Goal: Task Accomplishment & Management: Use online tool/utility

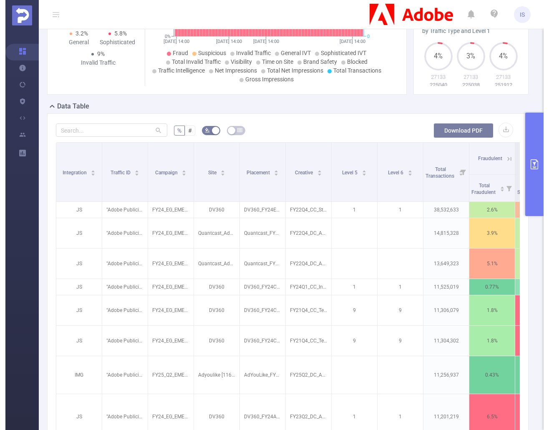
scroll to position [83, 0]
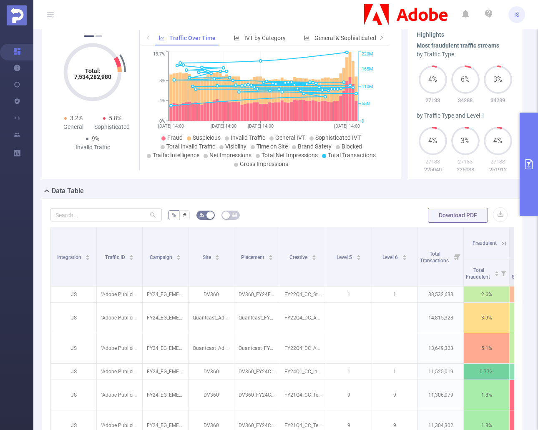
click at [531, 165] on icon "primary" at bounding box center [529, 164] width 10 height 10
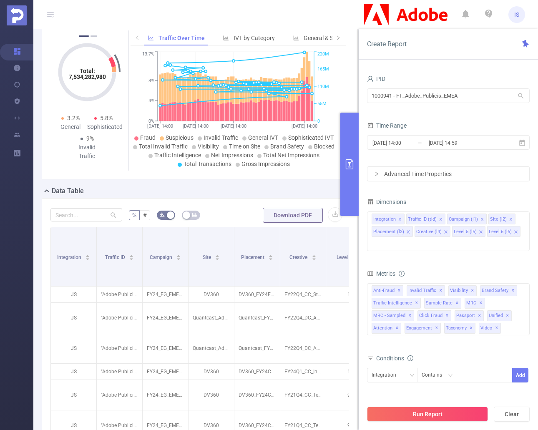
click at [343, 168] on button "primary" at bounding box center [349, 164] width 18 height 103
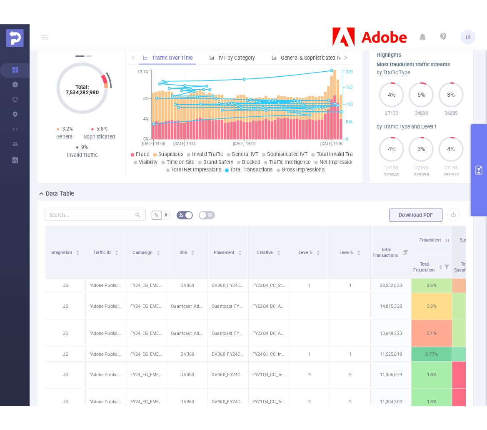
scroll to position [72, 0]
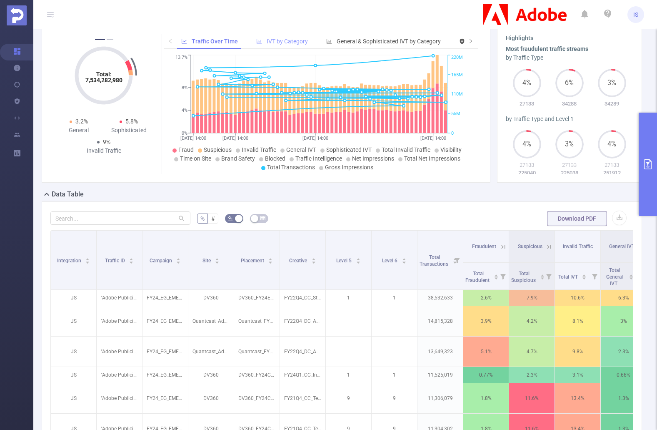
click at [280, 44] on div "IVT by Category" at bounding box center [282, 41] width 60 height 15
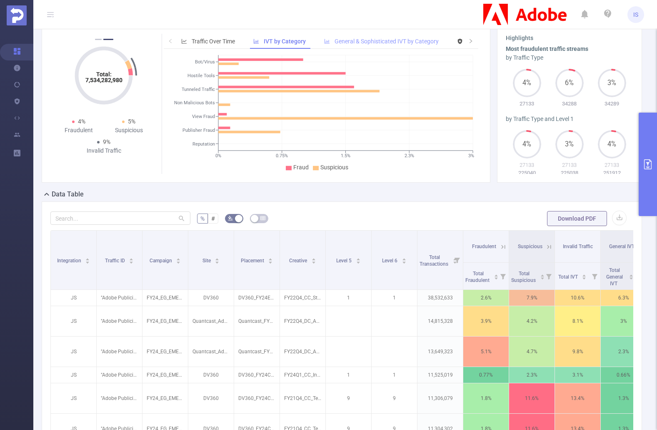
click at [364, 45] on span "General & Sophisticated IVT by Category" at bounding box center [387, 41] width 104 height 7
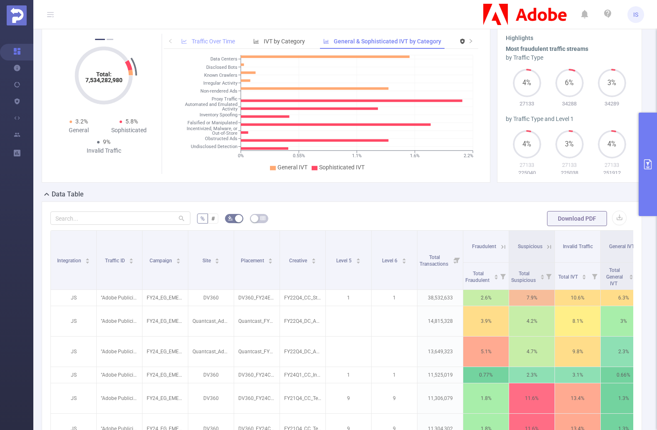
click at [222, 45] on span "Traffic Over Time" at bounding box center [213, 41] width 43 height 7
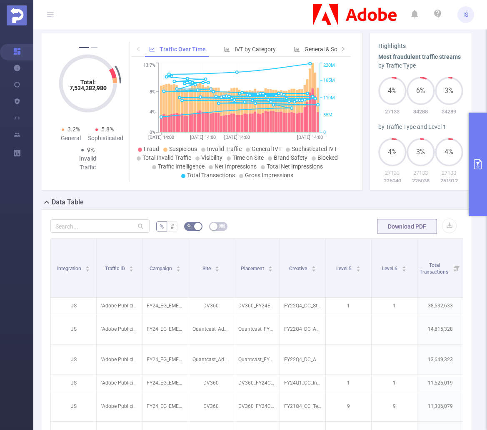
drag, startPoint x: 479, startPoint y: 178, endPoint x: 473, endPoint y: 178, distance: 6.3
click at [479, 178] on button "primary" at bounding box center [478, 164] width 18 height 103
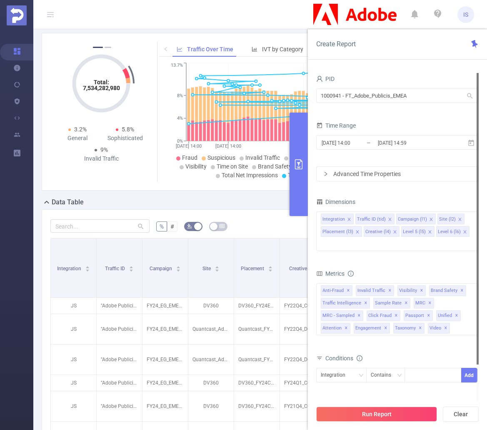
click at [478, 143] on div at bounding box center [478, 218] width 2 height 291
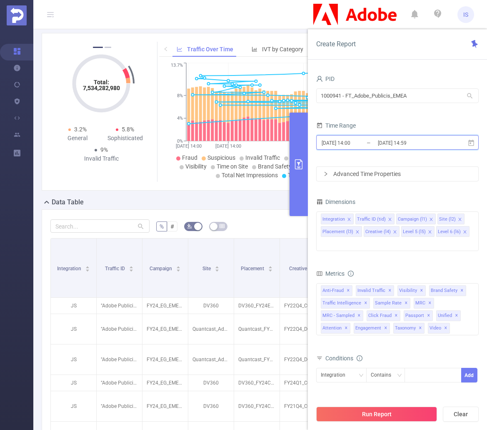
click at [472, 143] on icon at bounding box center [472, 143] width 8 height 8
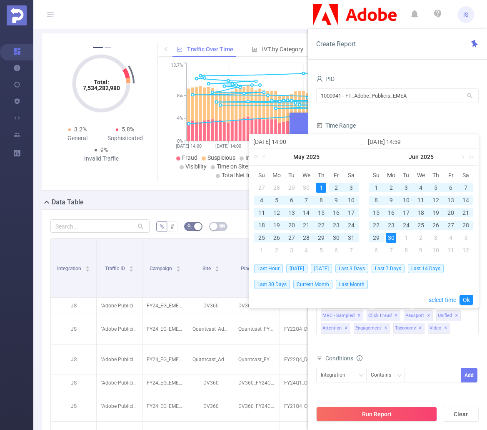
click at [322, 187] on div "1" at bounding box center [321, 188] width 10 height 10
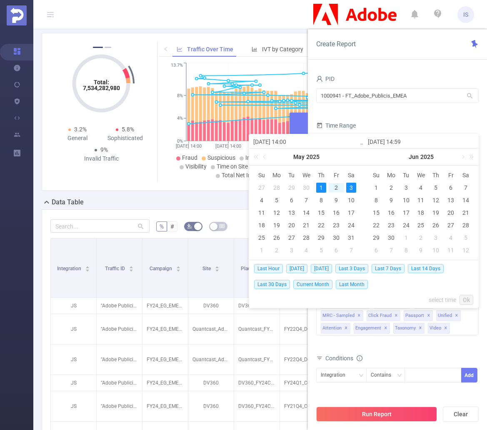
click at [350, 185] on div "3" at bounding box center [351, 188] width 10 height 10
type input "[DATE] 14:59"
click at [465, 297] on link "Ok" at bounding box center [467, 300] width 14 height 10
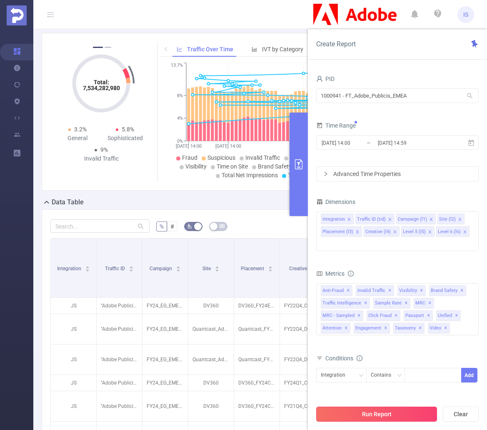
click at [400, 414] on button "Run Report" at bounding box center [376, 413] width 121 height 15
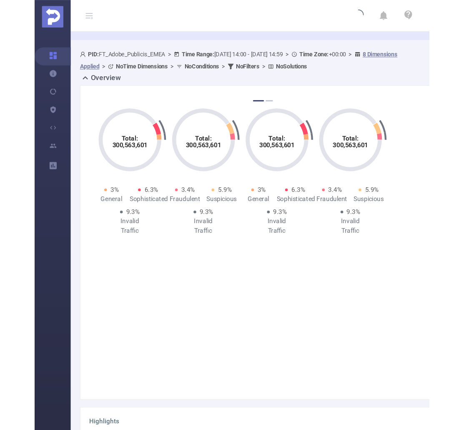
scroll to position [81, 0]
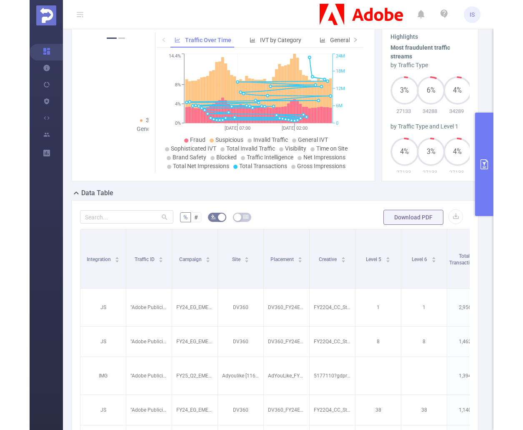
scroll to position [72, 0]
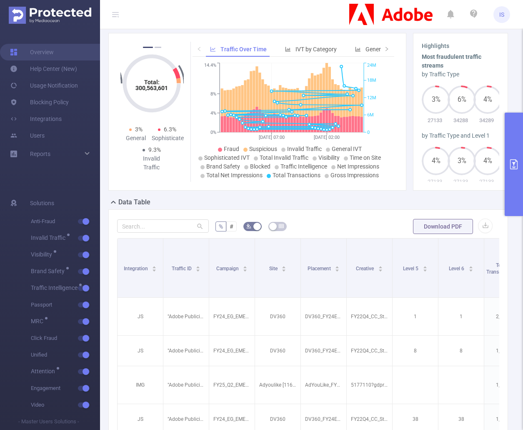
click at [511, 163] on icon "primary" at bounding box center [514, 164] width 8 height 10
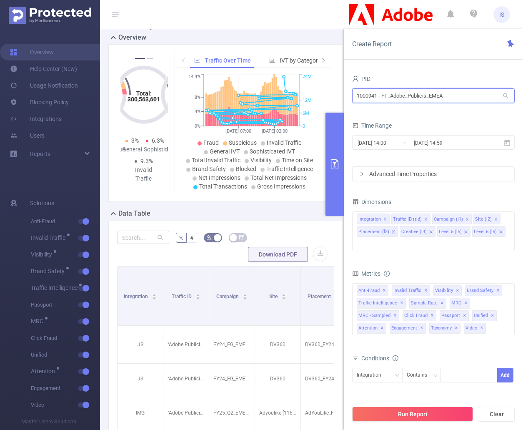
drag, startPoint x: 464, startPoint y: 96, endPoint x: 347, endPoint y: 90, distance: 117.3
click at [348, 91] on div "PID 1000941 - FT_Adobe_Publicis_EMEA 1000941 - FT_Adobe_Publicis_EMEA Time Rang…" at bounding box center [433, 255] width 179 height 380
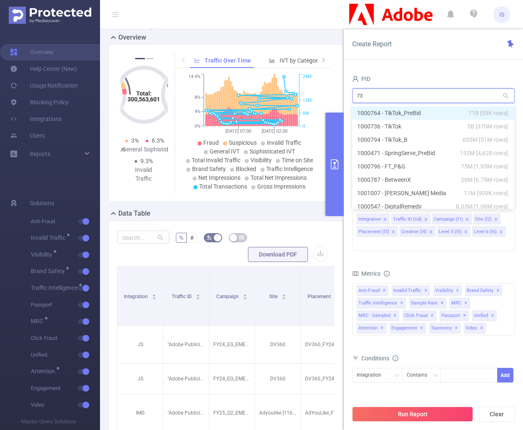
type input "736"
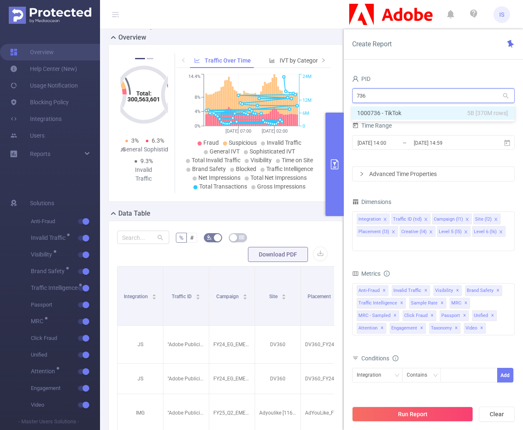
click at [409, 109] on li "1000736 - TikTok 5B [370M rows]" at bounding box center [433, 112] width 163 height 13
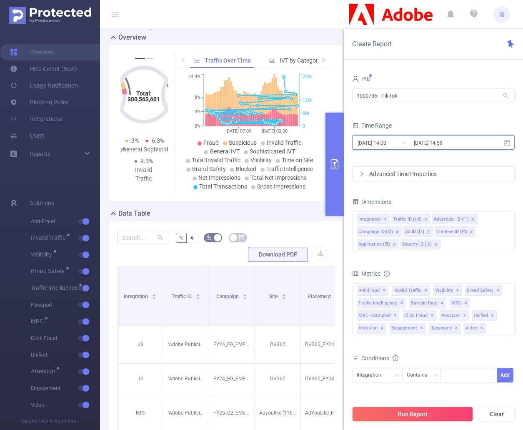
click at [509, 144] on icon at bounding box center [508, 143] width 8 height 8
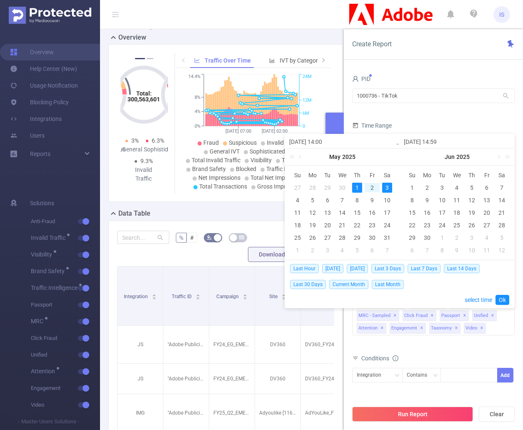
click at [359, 184] on div "1" at bounding box center [357, 188] width 10 height 10
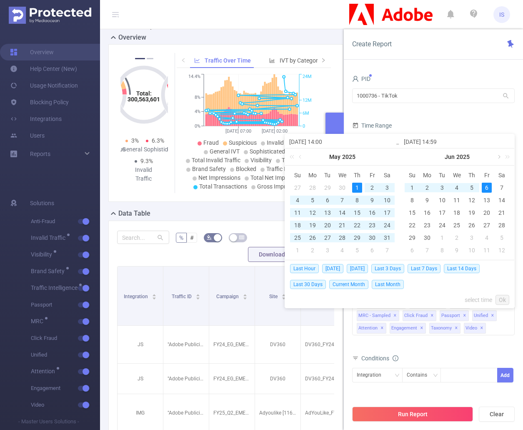
click at [497, 158] on link at bounding box center [499, 156] width 8 height 17
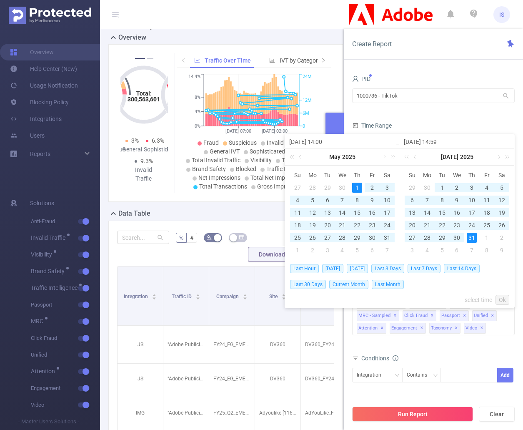
click at [469, 235] on div "31" at bounding box center [472, 238] width 10 height 10
type input "[DATE] 14:59"
click at [417, 157] on link at bounding box center [416, 156] width 8 height 17
click at [428, 237] on div "30" at bounding box center [427, 238] width 10 height 10
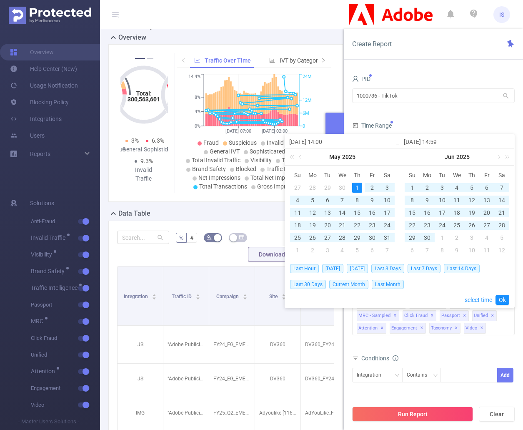
click at [357, 185] on div "1" at bounding box center [357, 188] width 10 height 10
type input "[DATE] 14:59"
click at [427, 238] on div "30" at bounding box center [427, 238] width 10 height 10
click at [503, 297] on link "Ok" at bounding box center [503, 300] width 14 height 10
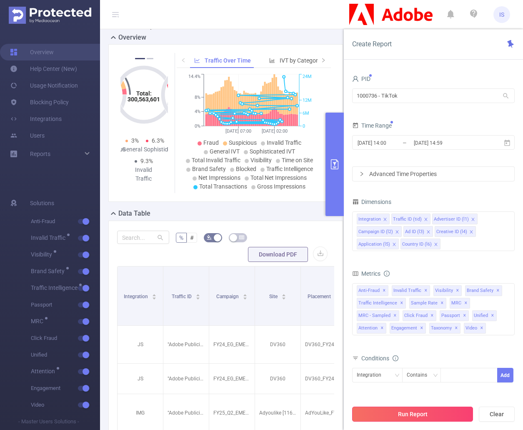
click at [444, 416] on button "Run Report" at bounding box center [412, 413] width 121 height 15
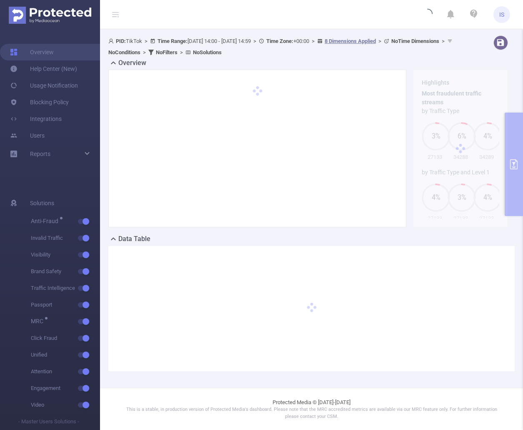
scroll to position [35, 0]
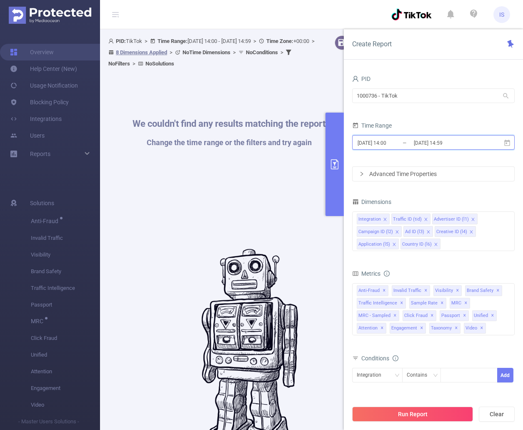
click at [509, 143] on icon at bounding box center [508, 143] width 8 height 8
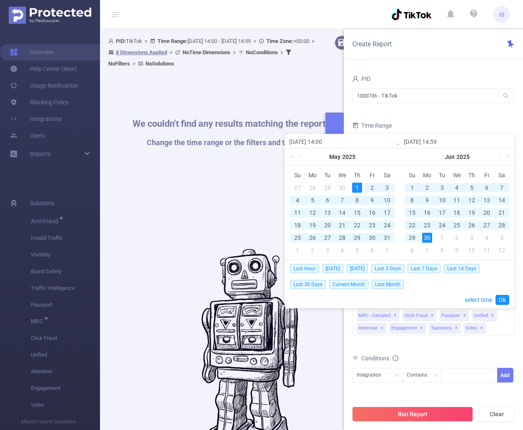
click at [484, 114] on form "PID 1000736 - TikTok 1000736 - TikTok Time Range [DATE] 14:00 _ [DATE] 14:59 Ad…" at bounding box center [433, 127] width 163 height 108
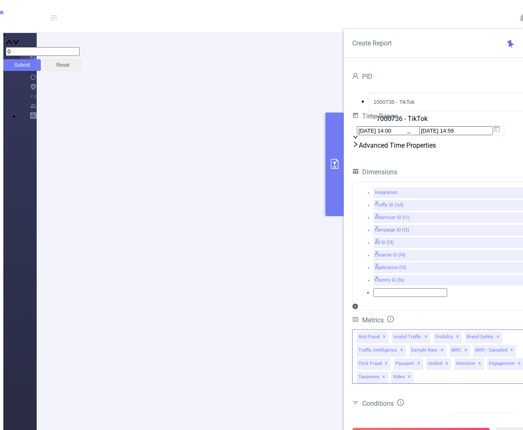
click at [383, 332] on span "✕" at bounding box center [384, 337] width 3 height 10
click at [389, 332] on span "✕" at bounding box center [390, 337] width 3 height 10
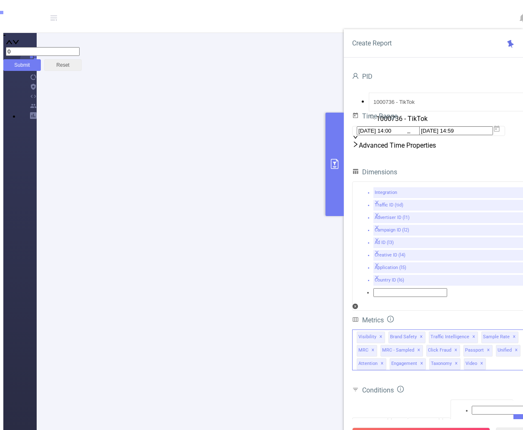
click at [379, 332] on span "✕" at bounding box center [380, 337] width 3 height 10
click at [389, 332] on span "✕" at bounding box center [389, 337] width 3 height 10
click at [402, 331] on span "Traffic Intelligence ✕" at bounding box center [381, 337] width 49 height 12
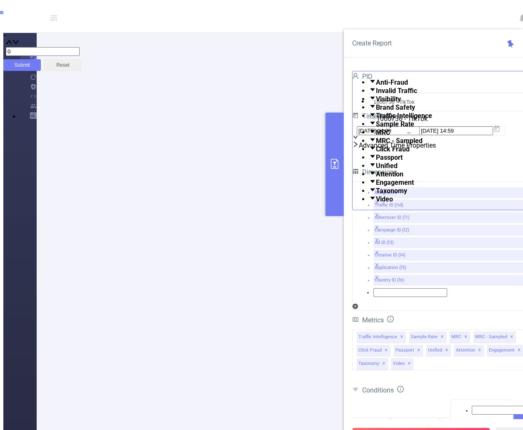
click at [460, 339] on form "Dimensions Integration Traffic ID (tid) Advertiser ID (l1) Campaign ID (l2) Ad …" at bounding box center [441, 335] width 179 height 338
click at [401, 332] on span "✕" at bounding box center [401, 337] width 3 height 10
click at [388, 332] on span "✕" at bounding box center [389, 337] width 3 height 10
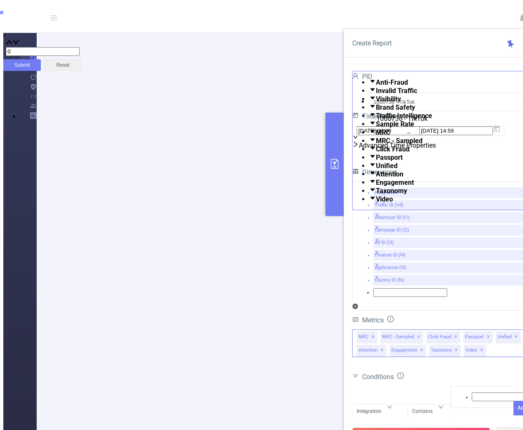
click at [374, 332] on span "✕" at bounding box center [372, 337] width 3 height 10
click at [394, 332] on span "✕" at bounding box center [395, 337] width 3 height 10
click at [387, 332] on span "✕" at bounding box center [386, 337] width 3 height 10
click at [382, 332] on span "✕" at bounding box center [381, 337] width 3 height 10
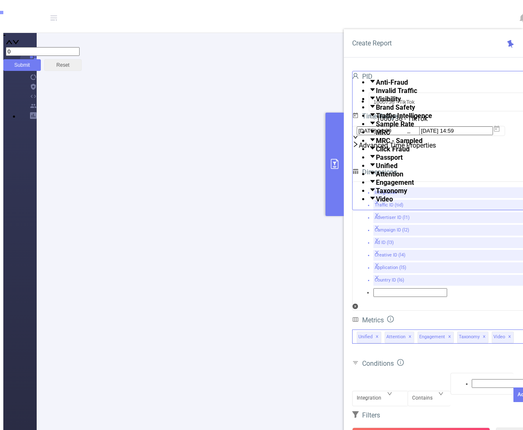
click at [376, 332] on span "✕" at bounding box center [377, 337] width 3 height 10
click at [381, 332] on span "✕" at bounding box center [382, 337] width 3 height 10
click at [390, 332] on span "✕" at bounding box center [388, 337] width 3 height 10
click at [381, 331] on span "Taxonomy ✕" at bounding box center [372, 337] width 31 height 12
click at [397, 328] on div "sr_measured_rate Total Fraudulent Bot/Virus Hostile Tools Tunneled Traffic Non …" at bounding box center [441, 342] width 179 height 29
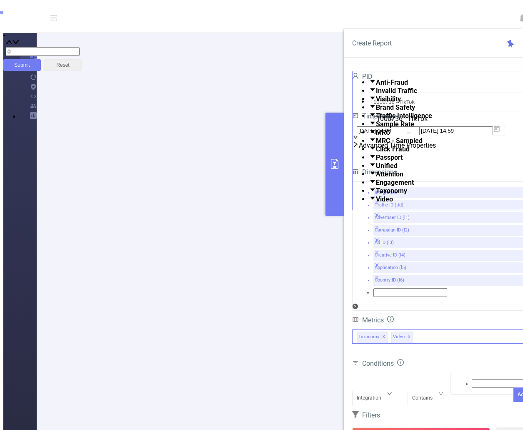
click at [384, 332] on span "✕" at bounding box center [383, 337] width 3 height 10
click at [374, 332] on span "✕" at bounding box center [374, 337] width 3 height 10
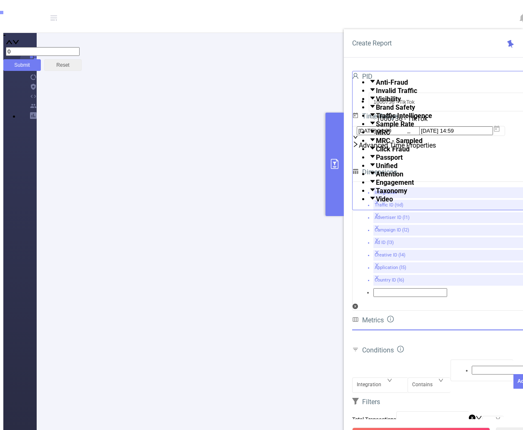
click at [421, 314] on div "Metrics" at bounding box center [441, 321] width 179 height 14
click at [425, 427] on button "Run Report" at bounding box center [421, 434] width 138 height 15
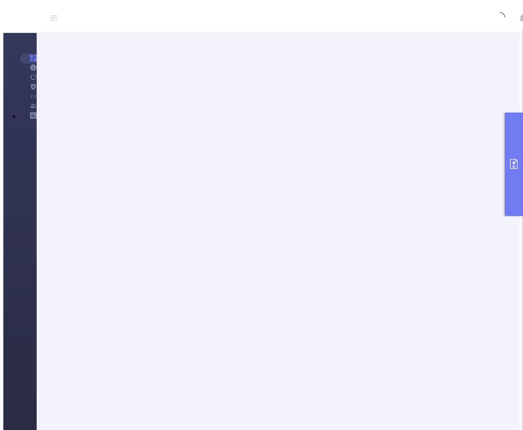
click at [510, 171] on button "primary" at bounding box center [514, 164] width 18 height 103
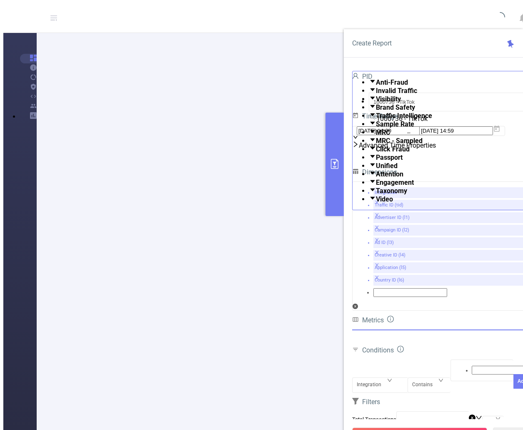
click at [334, 163] on icon "primary" at bounding box center [335, 164] width 8 height 10
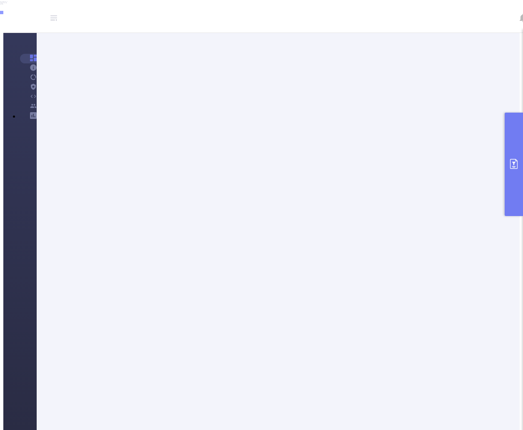
click at [512, 153] on button "primary" at bounding box center [514, 164] width 18 height 103
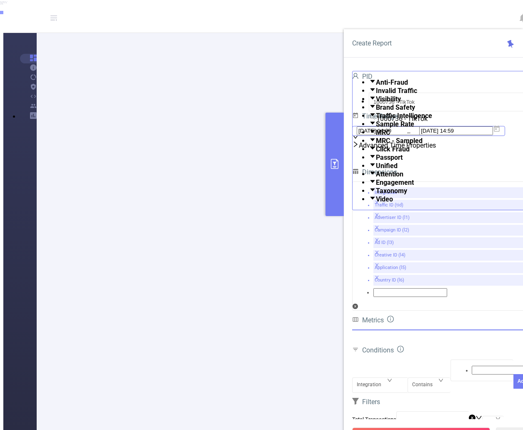
click at [500, 132] on icon at bounding box center [497, 128] width 6 height 6
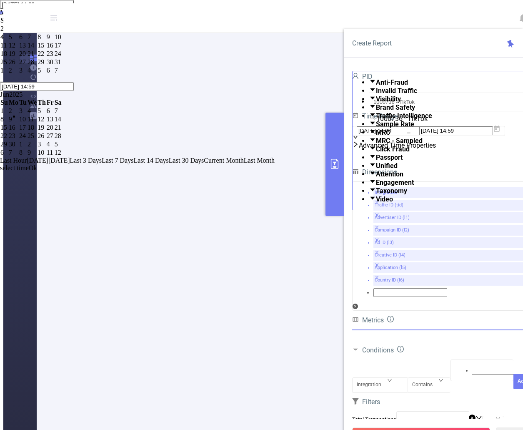
click at [46, 33] on td "1" at bounding box center [41, 29] width 9 height 8
click at [23, 98] on link at bounding box center [23, 94] width 0 height 7
click at [46, 148] on div "31" at bounding box center [42, 145] width 8 height 8
type input "[DATE] 14:59"
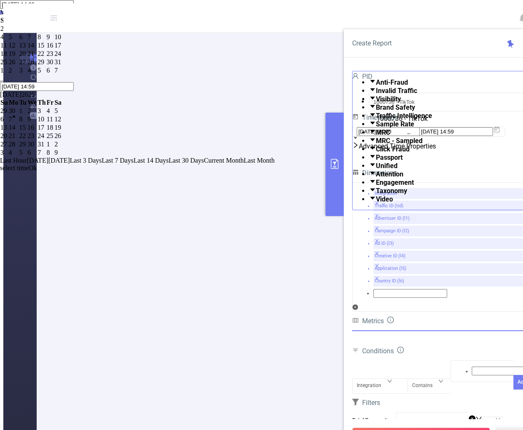
click at [37, 171] on link "Ok" at bounding box center [33, 167] width 8 height 7
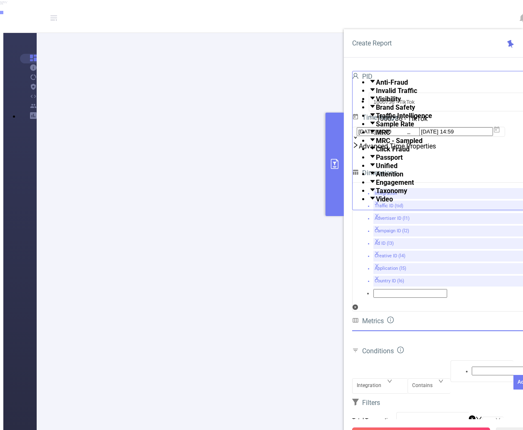
click at [419, 427] on button "Run Report" at bounding box center [421, 434] width 138 height 15
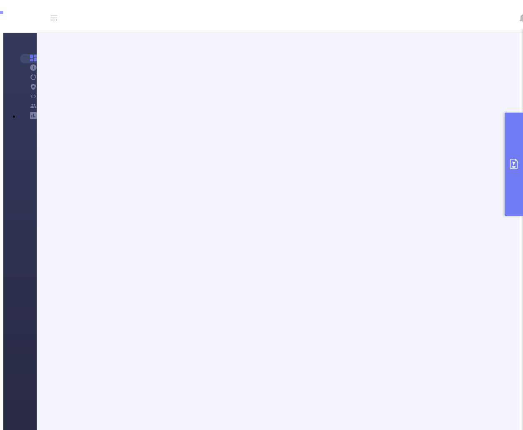
click at [509, 163] on button "primary" at bounding box center [514, 164] width 18 height 103
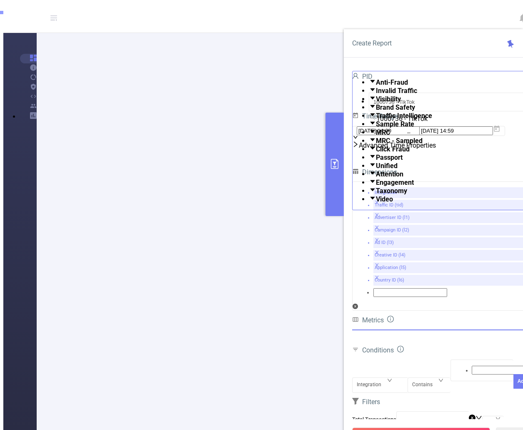
click at [327, 191] on button "primary" at bounding box center [335, 164] width 18 height 103
